Goal: Transaction & Acquisition: Obtain resource

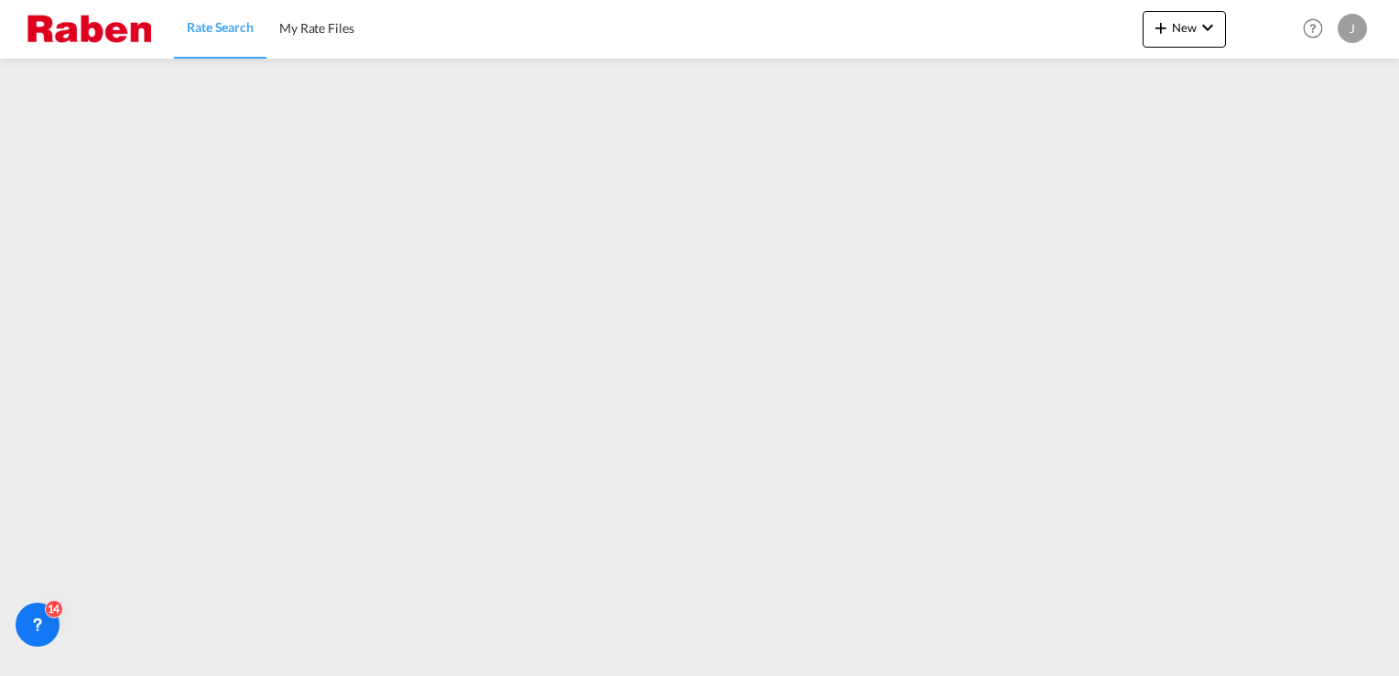
click at [222, 27] on span "Rate Search" at bounding box center [220, 27] width 67 height 16
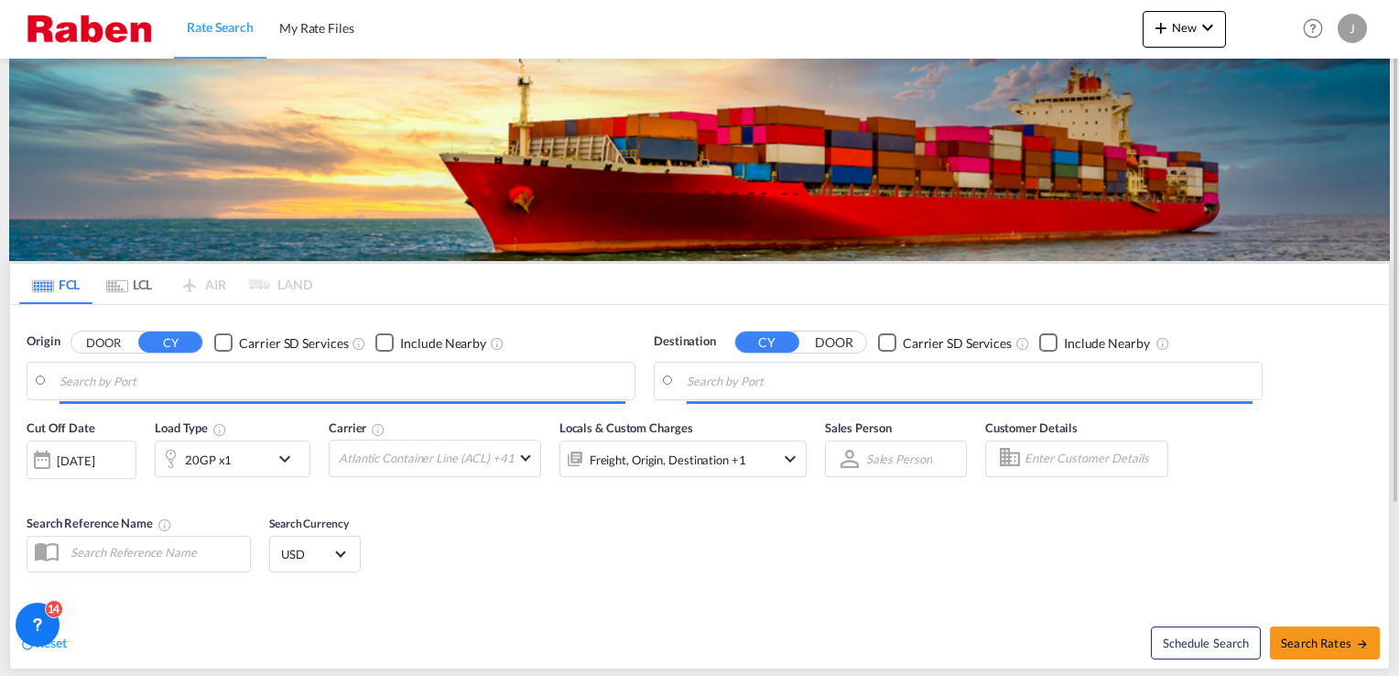
type input "[GEOGRAPHIC_DATA], [GEOGRAPHIC_DATA]"
type input "Jeddah, SAJED"
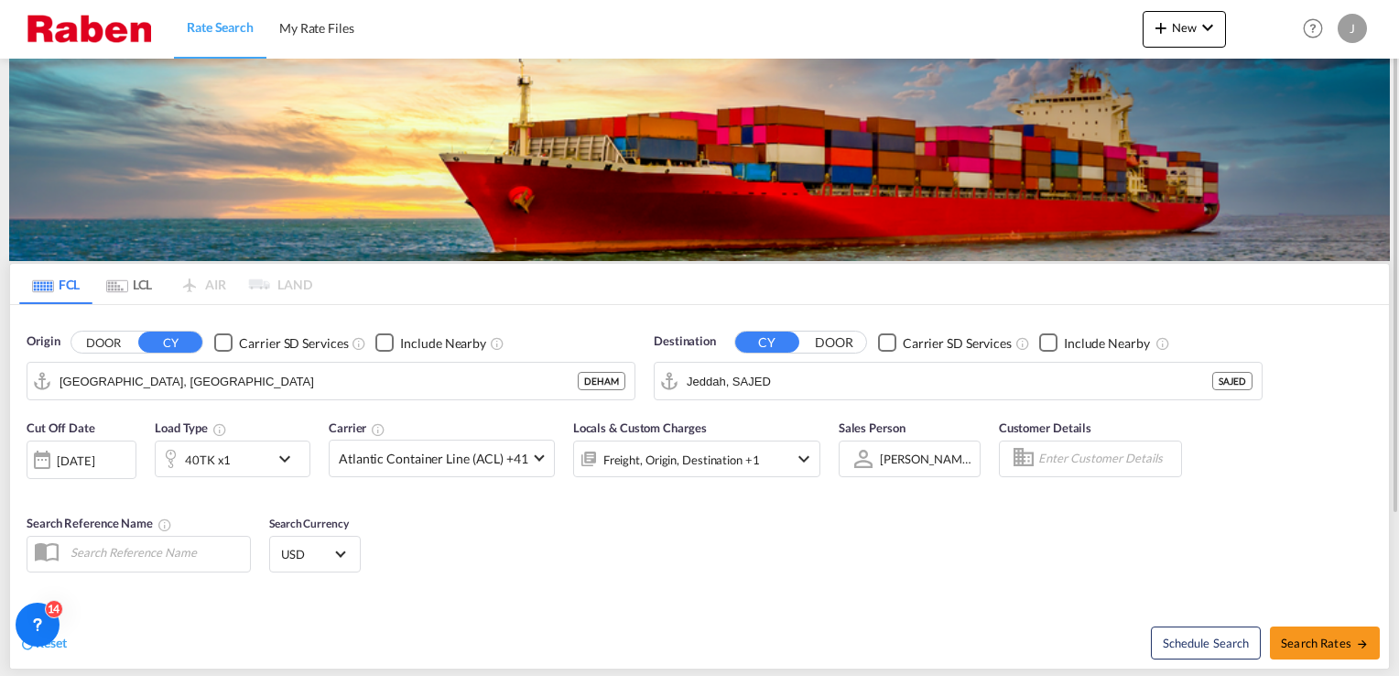
scroll to position [212, 0]
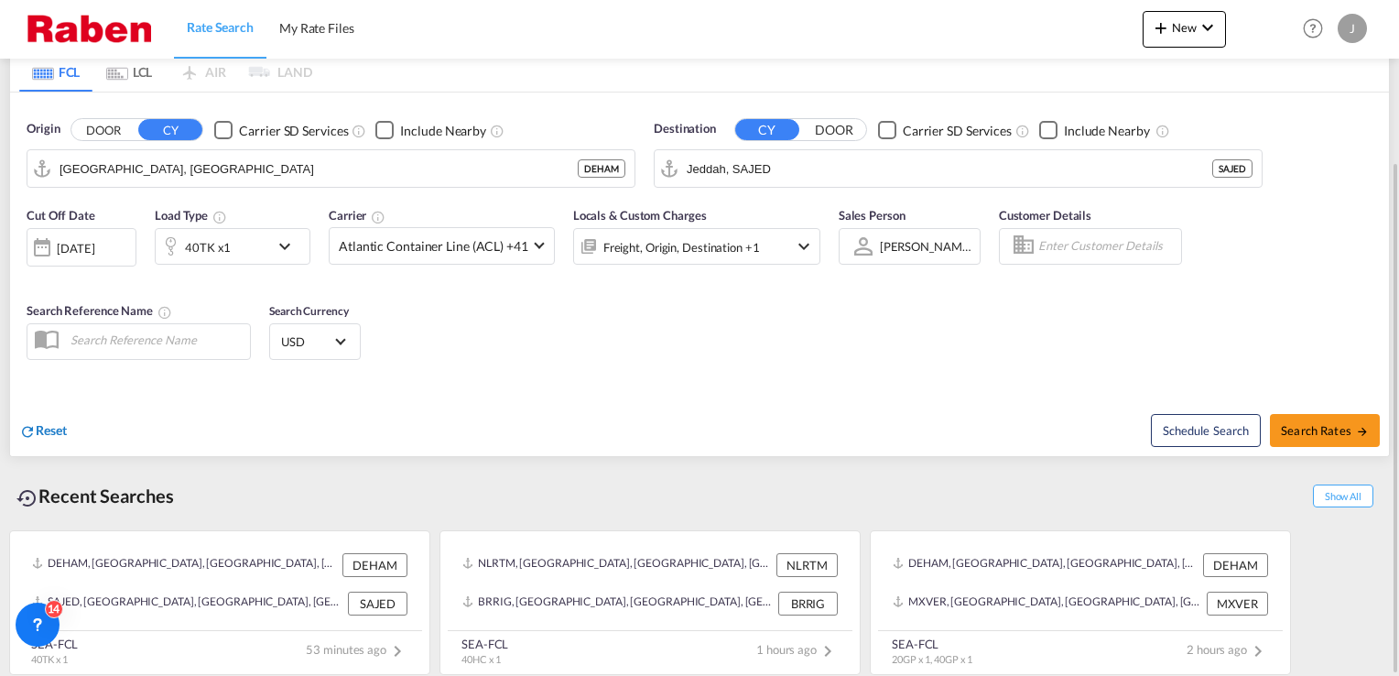
click at [37, 427] on span "Reset" at bounding box center [51, 430] width 31 height 16
click at [150, 172] on body "Rate Search My Rate Files Rate Search My Rate Files New Rates Ratecard Rateshee…" at bounding box center [699, 338] width 1399 height 676
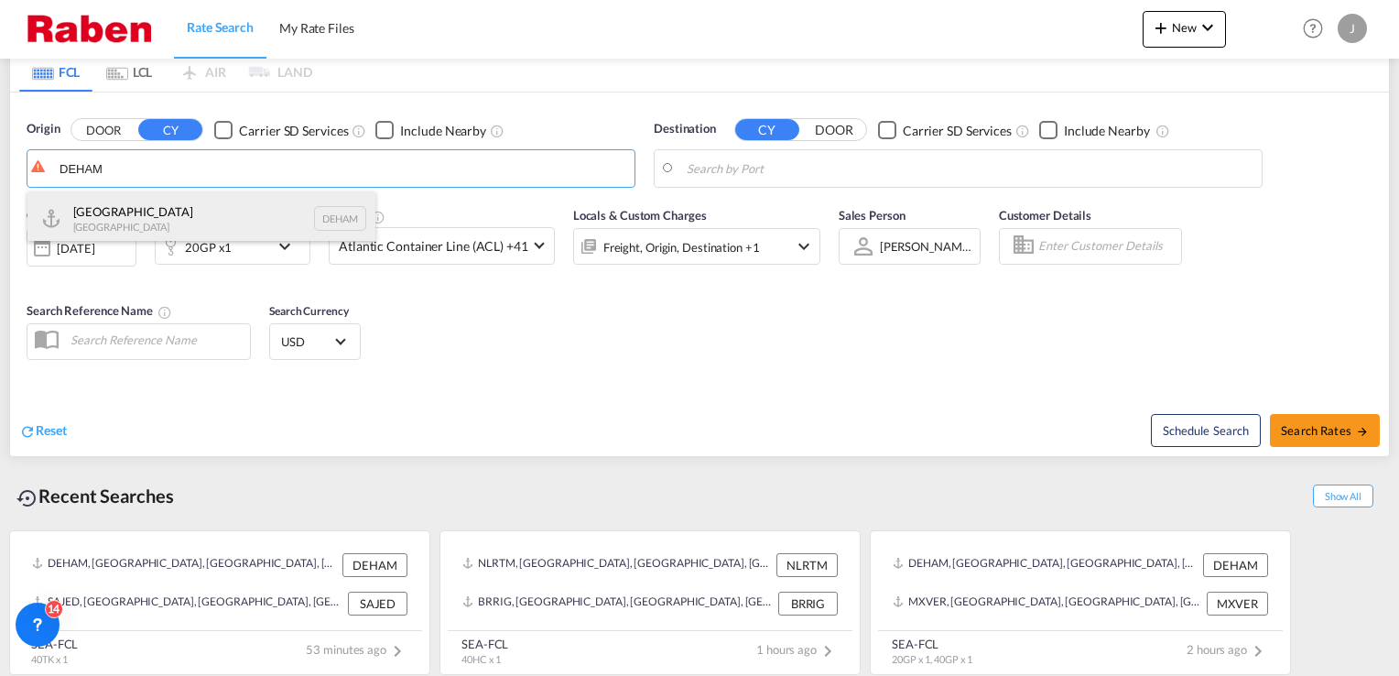
click at [165, 214] on div "[GEOGRAPHIC_DATA] [GEOGRAPHIC_DATA] DEHAM" at bounding box center [201, 218] width 348 height 55
type input "[GEOGRAPHIC_DATA], [GEOGRAPHIC_DATA]"
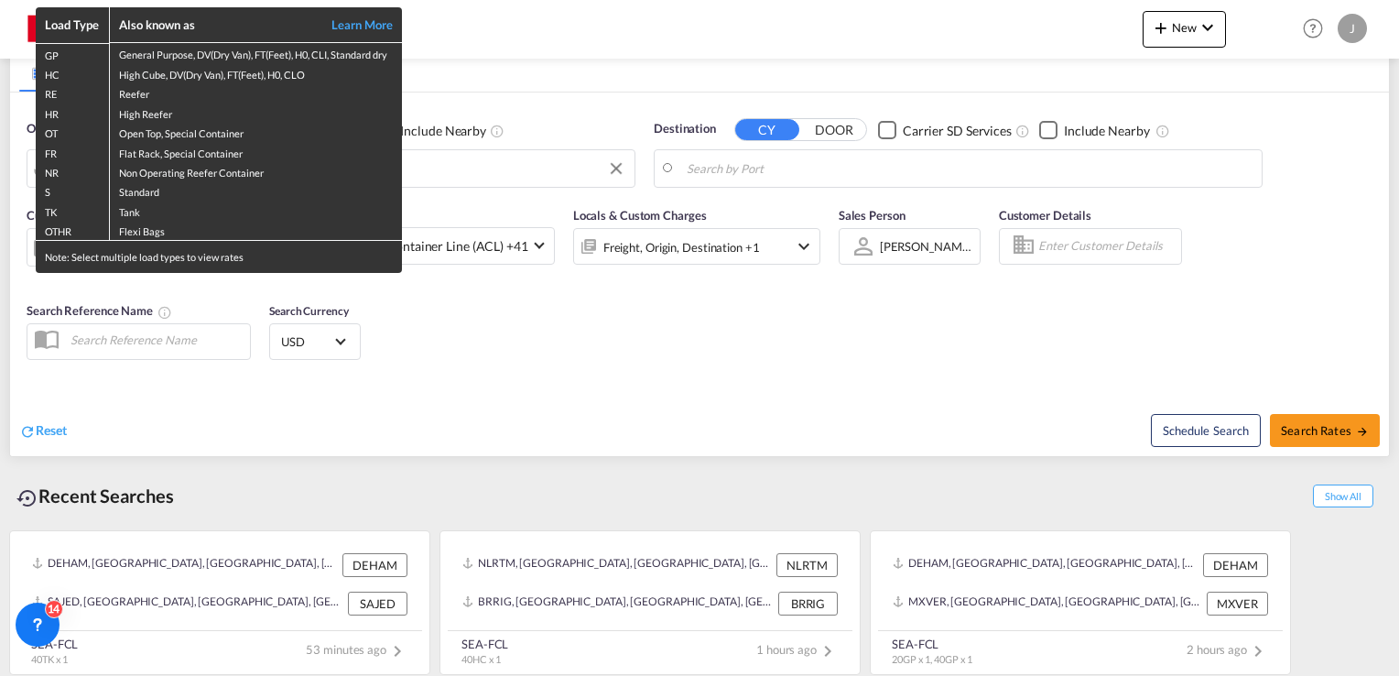
click at [705, 170] on div "Load Type Also known as Learn More GP General Purpose, DV(Dry Van), FT(Feet), H…" at bounding box center [699, 338] width 1399 height 676
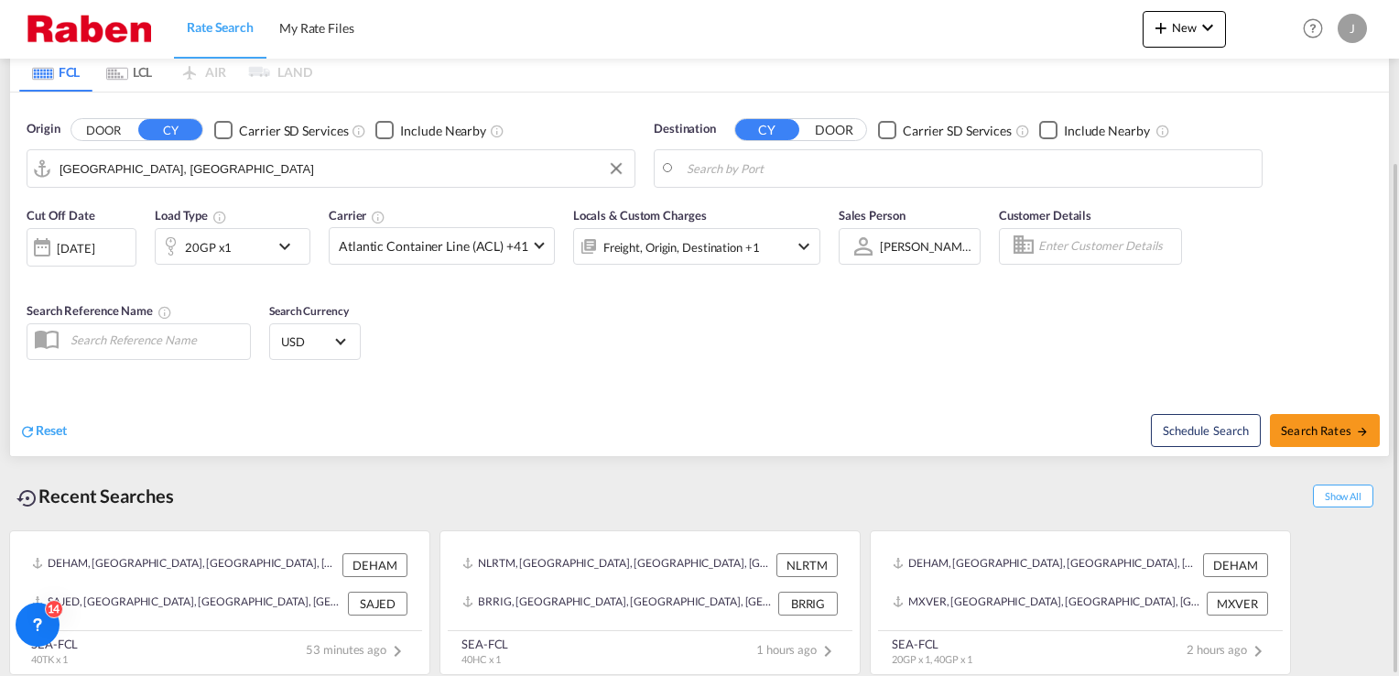
click at [750, 164] on body "Rate Search My Rate Files Rate Search My Rate Files New Rates Ratecard Rateshee…" at bounding box center [699, 338] width 1399 height 676
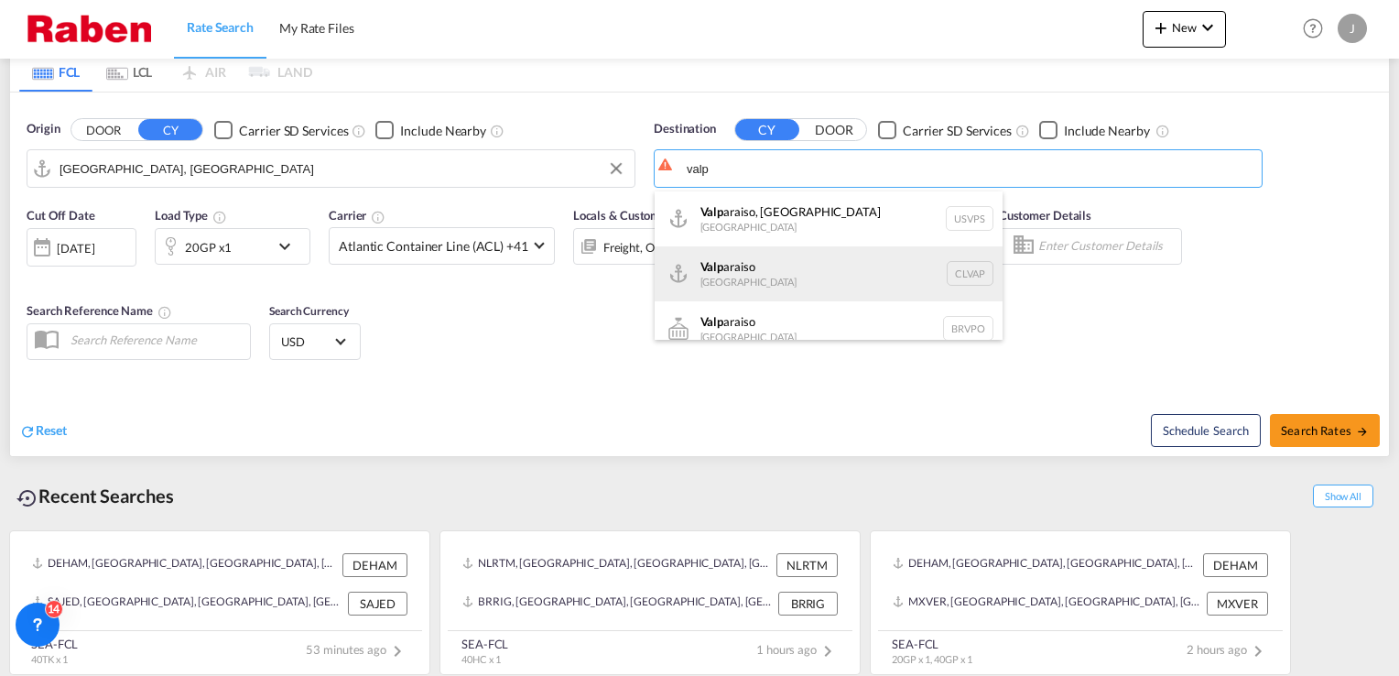
click at [739, 271] on div "Valp araiso [GEOGRAPHIC_DATA] CLVAP" at bounding box center [829, 273] width 348 height 55
type input "Valparaiso, CLVAP"
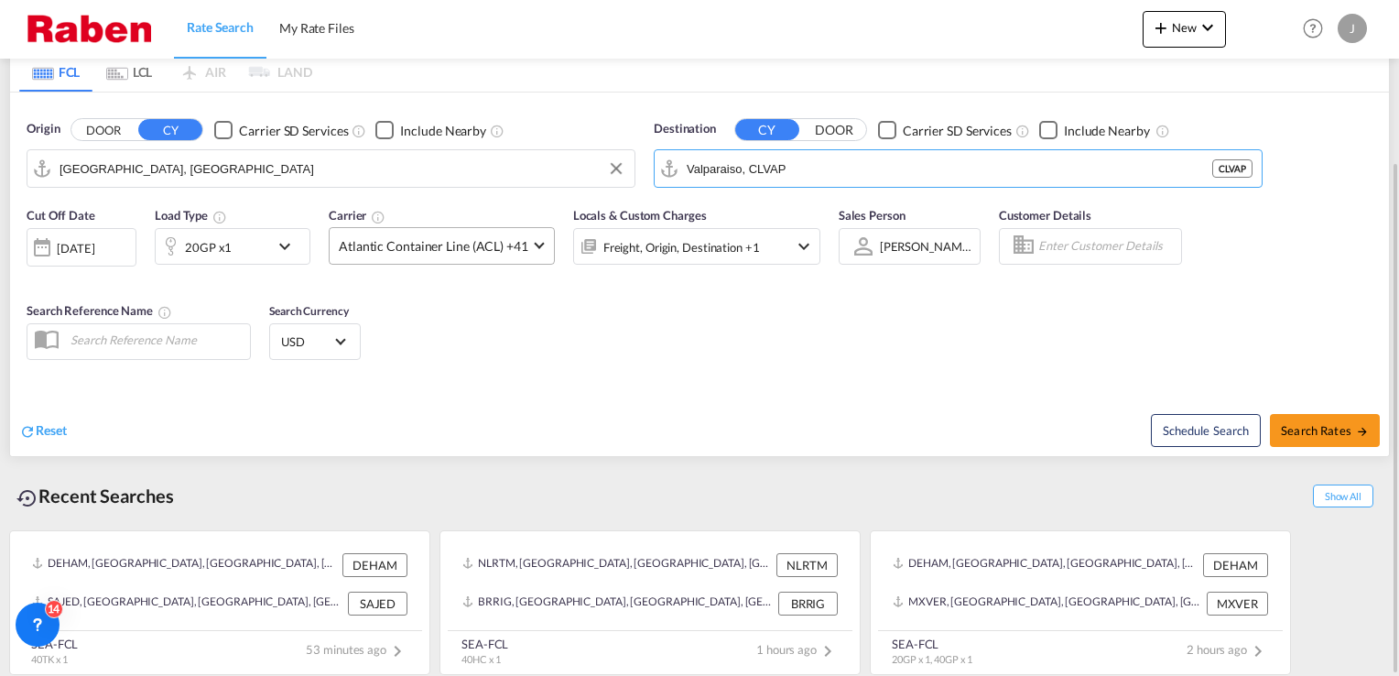
click at [535, 240] on span at bounding box center [539, 244] width 10 height 10
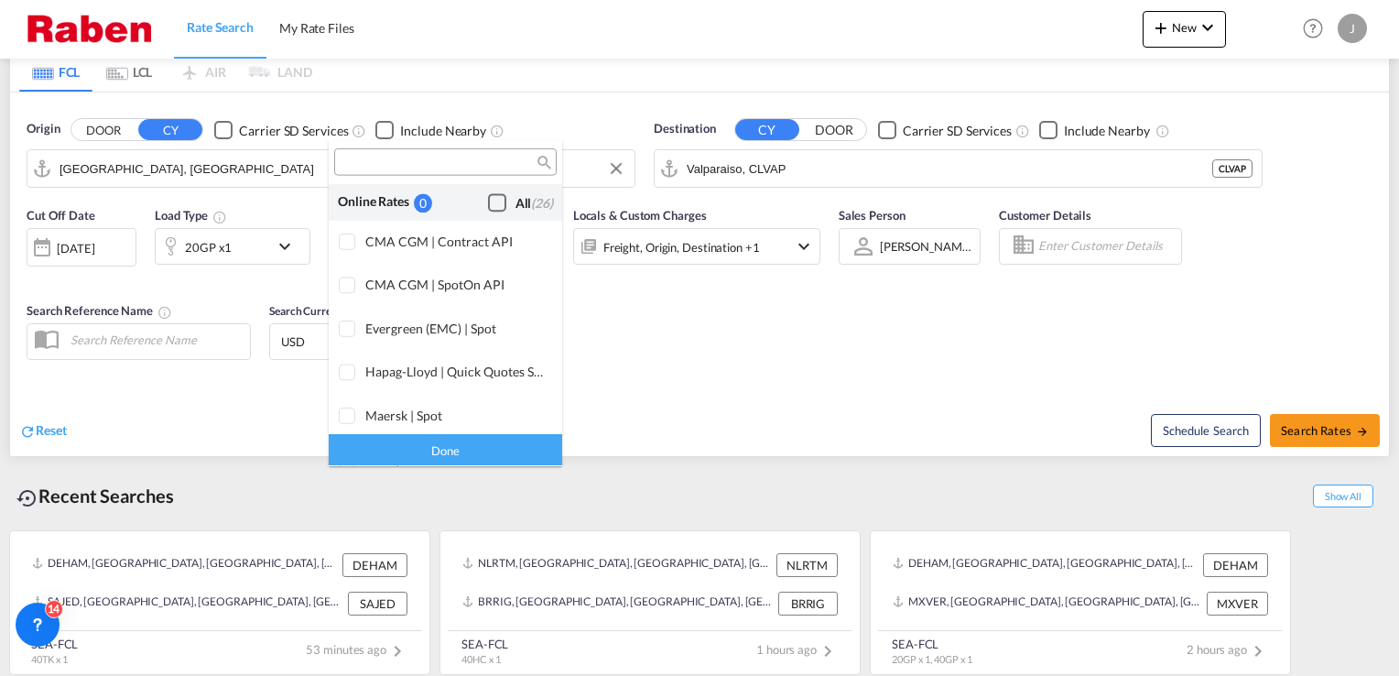
scroll to position [1117, 0]
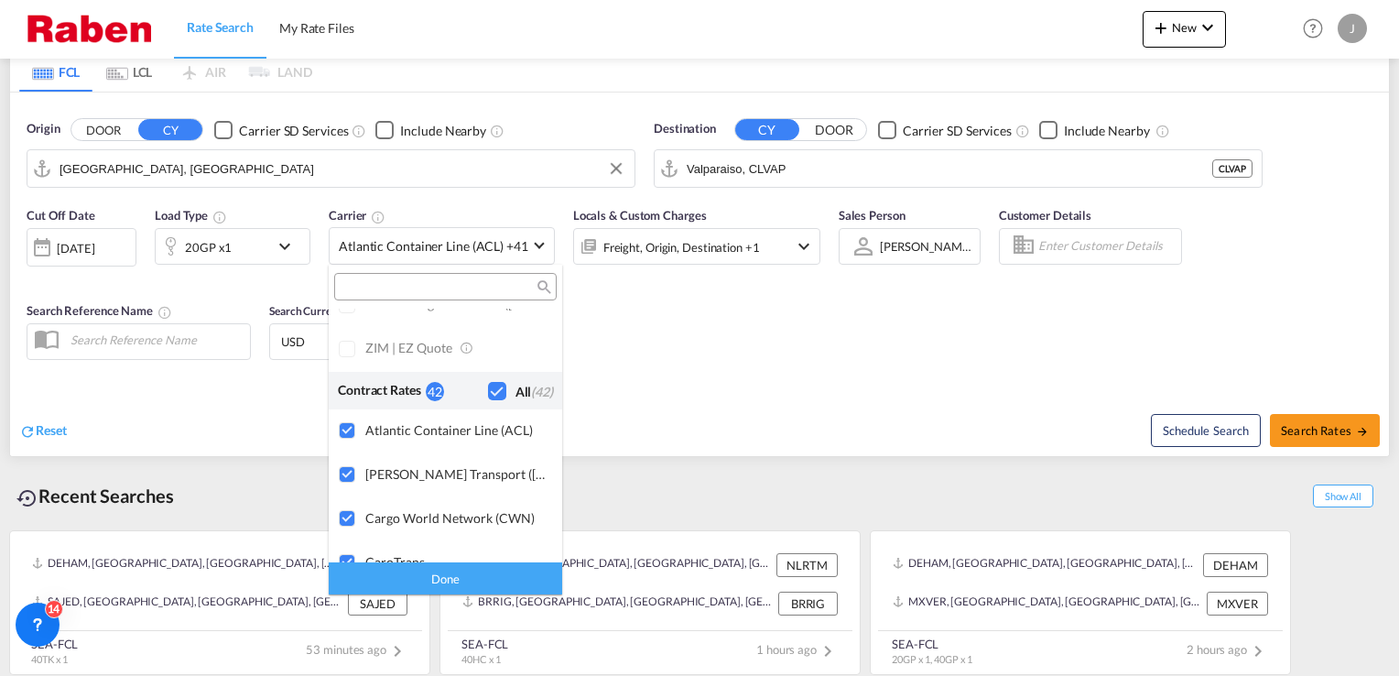
click at [488, 389] on div "Checkbox No Ink" at bounding box center [497, 391] width 18 height 18
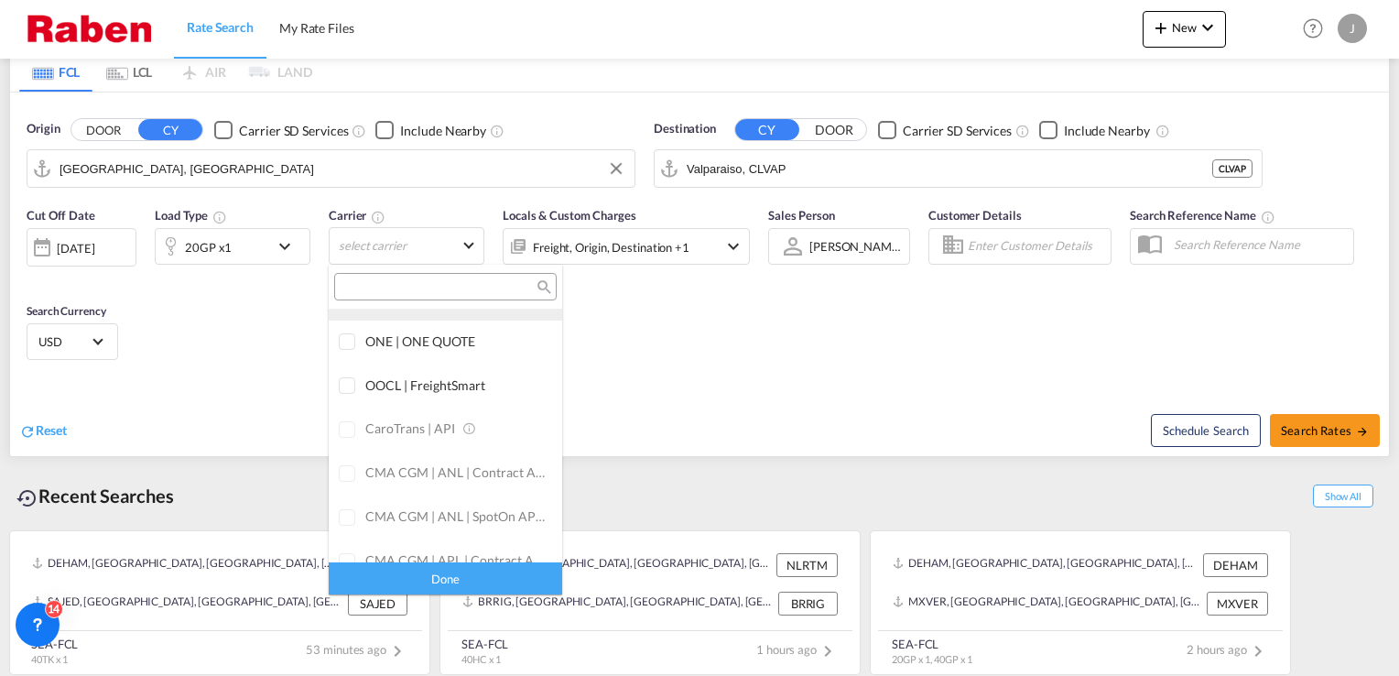
scroll to position [0, 0]
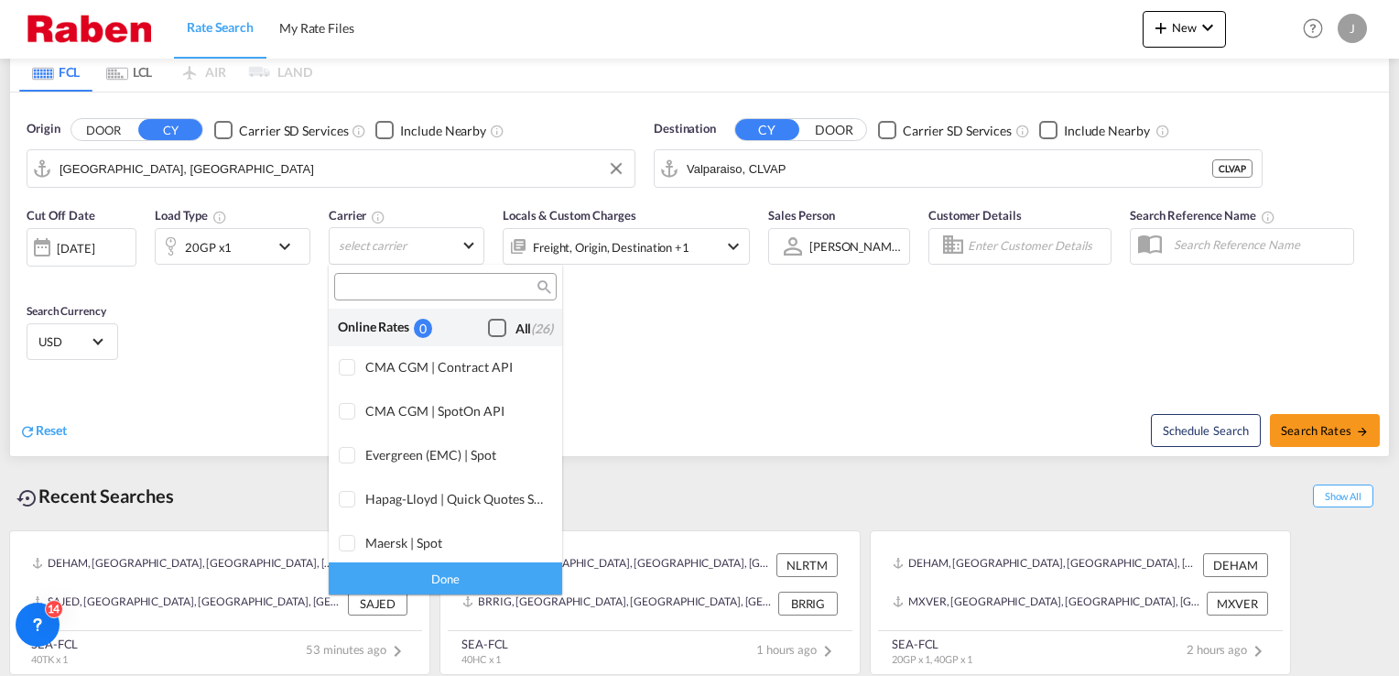
click at [488, 328] on div "Checkbox No Ink" at bounding box center [497, 328] width 18 height 18
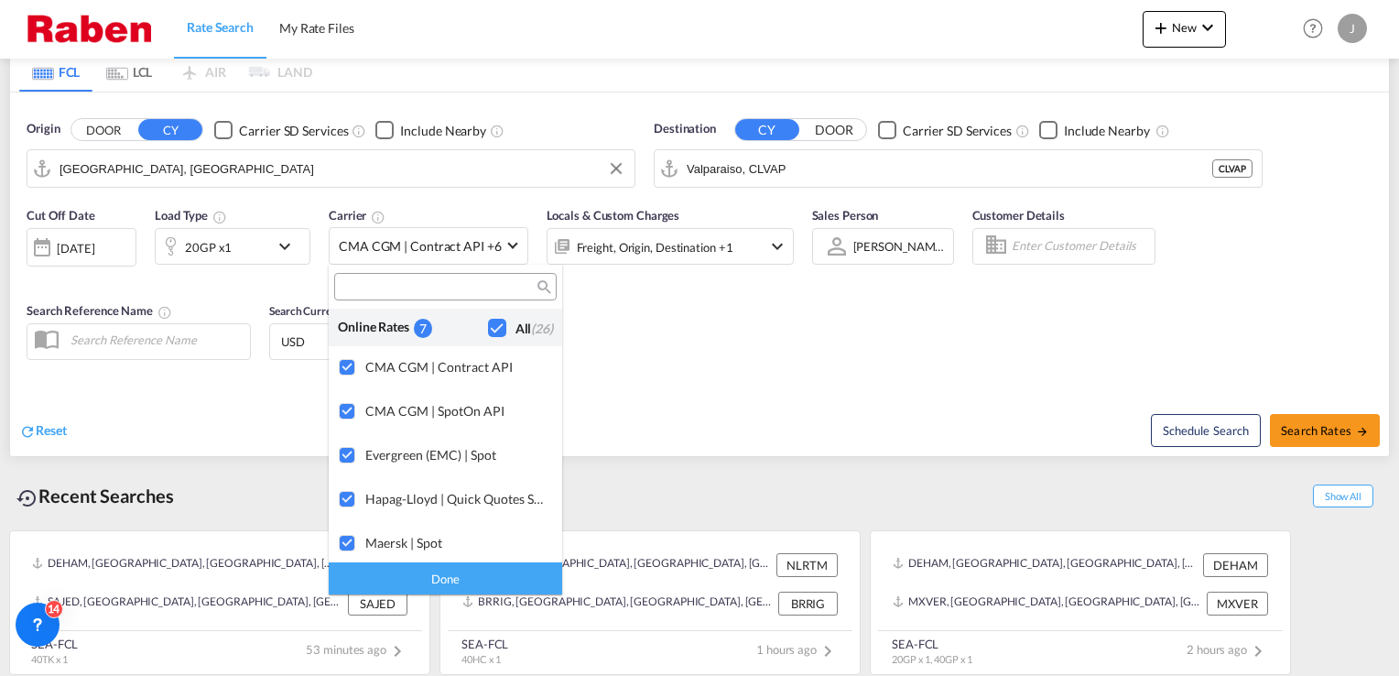
click at [486, 572] on div "Done" at bounding box center [446, 578] width 234 height 32
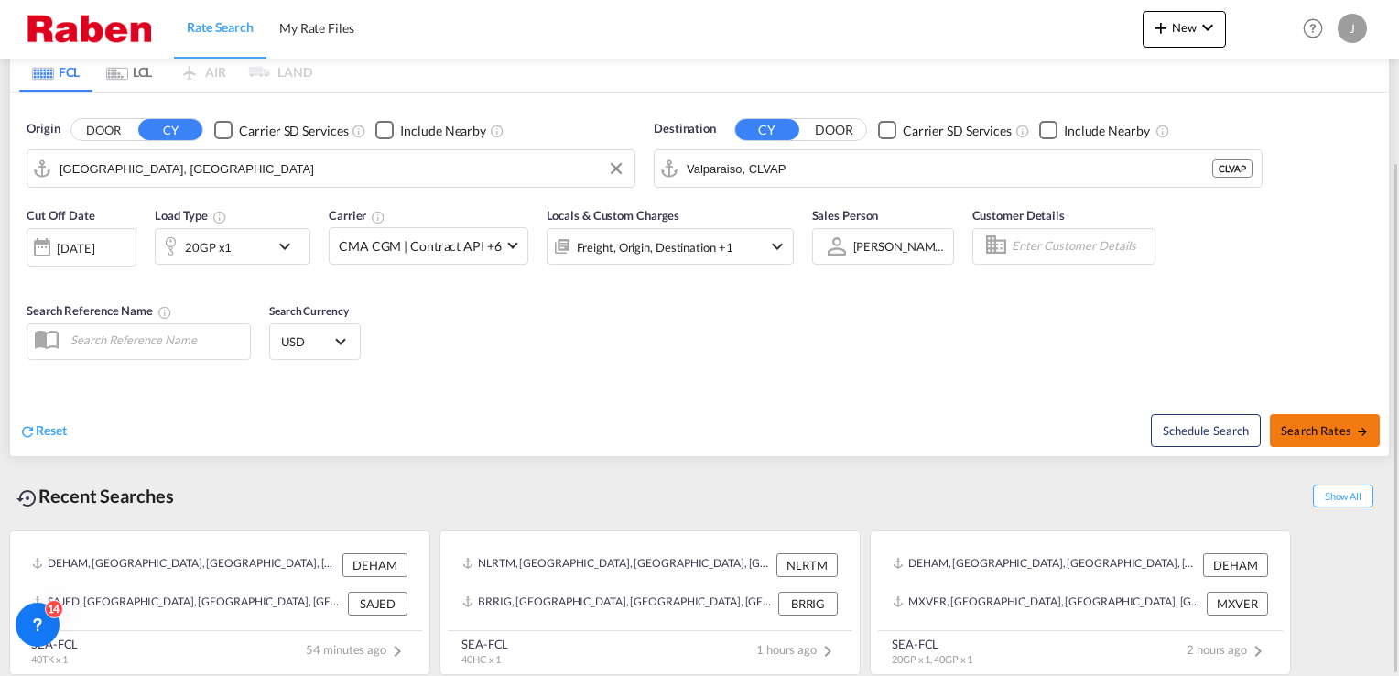
click at [1320, 428] on span "Search Rates" at bounding box center [1325, 430] width 88 height 15
type input "DEHAM to CLVAP / [DATE]"
